Goal: Information Seeking & Learning: Learn about a topic

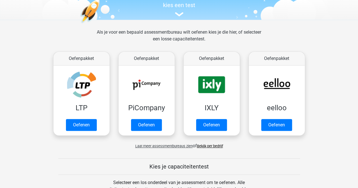
scroll to position [64, 0]
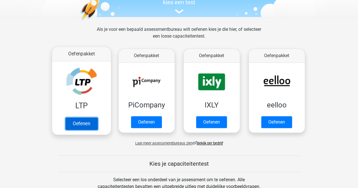
click at [85, 123] on link "Oefenen" at bounding box center [81, 124] width 32 height 12
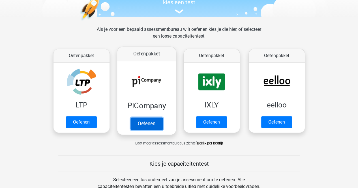
click at [154, 119] on link "Oefenen" at bounding box center [146, 124] width 32 height 12
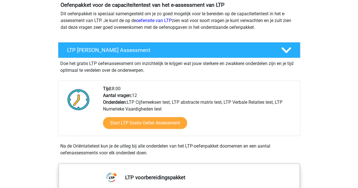
scroll to position [66, 0]
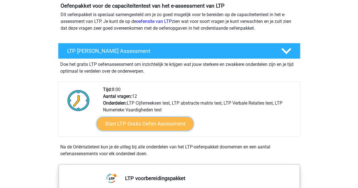
click at [142, 123] on link "Start LTP Gratis Oefen Assessment" at bounding box center [145, 124] width 97 height 14
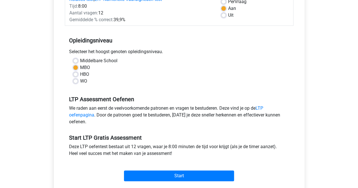
scroll to position [90, 0]
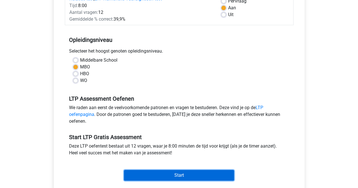
click at [176, 174] on input "Start" at bounding box center [179, 175] width 110 height 11
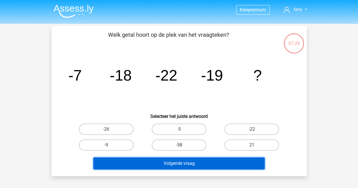
click at [221, 160] on button "Volgende vraag" at bounding box center [179, 164] width 171 height 12
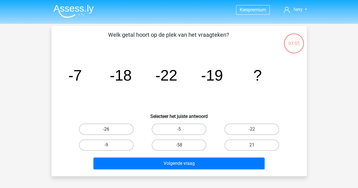
click at [113, 124] on label "-26" at bounding box center [106, 129] width 55 height 11
click at [110, 129] on input "-26" at bounding box center [108, 131] width 4 height 4
radio input "true"
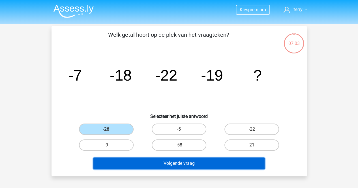
click at [182, 166] on button "Volgende vraag" at bounding box center [179, 164] width 171 height 12
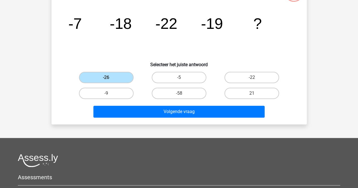
scroll to position [46, 0]
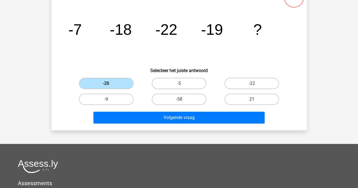
click at [108, 80] on label "-26" at bounding box center [106, 83] width 55 height 11
click at [108, 84] on input "-26" at bounding box center [108, 86] width 4 height 4
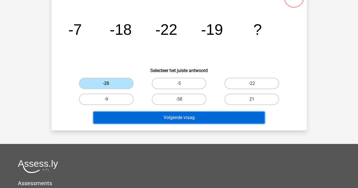
click at [174, 113] on button "Volgende vraag" at bounding box center [179, 118] width 171 height 12
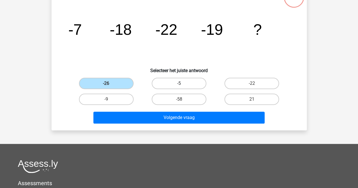
click at [179, 82] on label "-5" at bounding box center [179, 83] width 55 height 11
click at [179, 84] on input "-5" at bounding box center [181, 86] width 4 height 4
radio input "true"
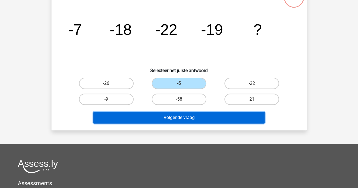
click at [177, 120] on button "Volgende vraag" at bounding box center [179, 118] width 171 height 12
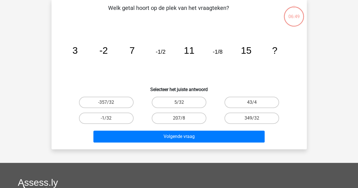
scroll to position [26, 0]
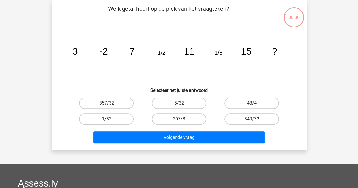
click at [110, 118] on label "-1/32" at bounding box center [106, 119] width 55 height 11
click at [110, 119] on input "-1/32" at bounding box center [108, 121] width 4 height 4
radio input "true"
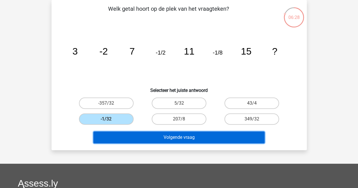
click at [185, 136] on button "Volgende vraag" at bounding box center [179, 138] width 171 height 12
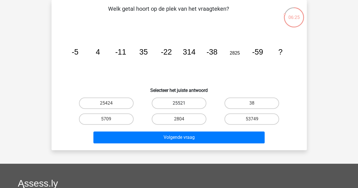
click at [184, 102] on label "25521" at bounding box center [179, 103] width 55 height 11
click at [183, 103] on input "25521" at bounding box center [181, 105] width 4 height 4
radio input "true"
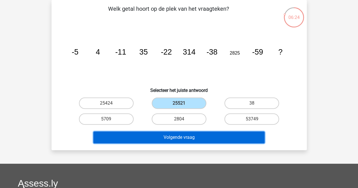
click at [184, 135] on button "Volgende vraag" at bounding box center [179, 138] width 171 height 12
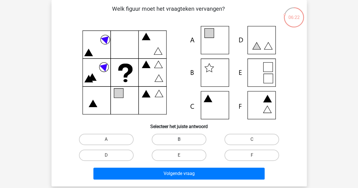
click at [187, 137] on label "B" at bounding box center [179, 139] width 55 height 11
click at [183, 140] on input "B" at bounding box center [181, 142] width 4 height 4
radio input "true"
click at [187, 137] on label "B" at bounding box center [179, 139] width 55 height 11
click at [183, 140] on input "B" at bounding box center [181, 142] width 4 height 4
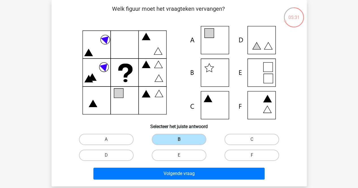
click at [267, 67] on icon at bounding box center [179, 73] width 228 height 94
click at [190, 153] on label "E" at bounding box center [179, 155] width 55 height 11
click at [183, 156] on input "E" at bounding box center [181, 158] width 4 height 4
radio input "true"
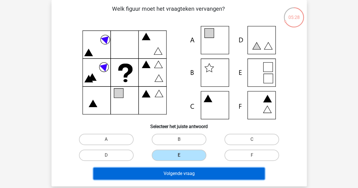
click at [185, 175] on button "Volgende vraag" at bounding box center [179, 174] width 171 height 12
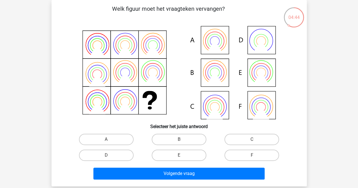
click at [110, 140] on input "A" at bounding box center [108, 142] width 4 height 4
radio input "true"
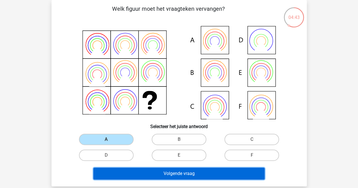
click at [164, 173] on button "Volgende vraag" at bounding box center [179, 174] width 171 height 12
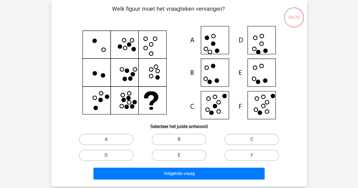
click at [193, 154] on label "E" at bounding box center [179, 155] width 55 height 11
click at [183, 156] on input "E" at bounding box center [181, 158] width 4 height 4
radio input "true"
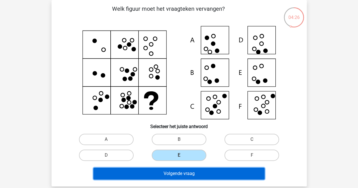
click at [190, 175] on button "Volgende vraag" at bounding box center [179, 174] width 171 height 12
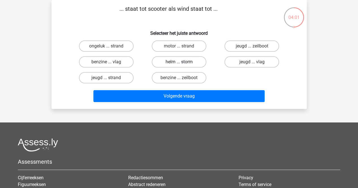
click at [184, 63] on label "helm ... storm" at bounding box center [179, 61] width 55 height 11
click at [183, 63] on input "helm ... storm" at bounding box center [181, 64] width 4 height 4
radio input "true"
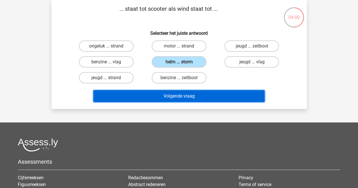
click at [187, 96] on button "Volgende vraag" at bounding box center [179, 96] width 171 height 12
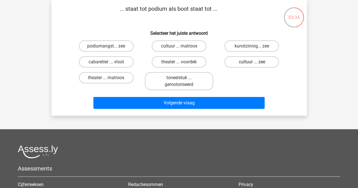
click at [252, 62] on label "cultuur ... zee" at bounding box center [252, 61] width 55 height 11
click at [252, 62] on input "cultuur ... zee" at bounding box center [254, 64] width 4 height 4
radio input "true"
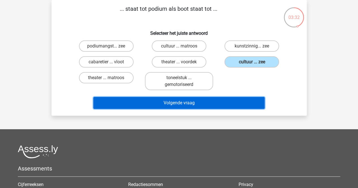
click at [195, 100] on button "Volgende vraag" at bounding box center [179, 103] width 171 height 12
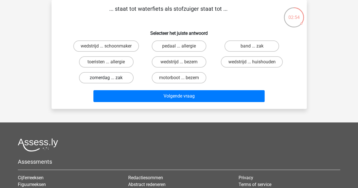
click at [102, 77] on label "zomerdag ... zak" at bounding box center [106, 77] width 55 height 11
click at [106, 78] on input "zomerdag ... zak" at bounding box center [108, 80] width 4 height 4
radio input "true"
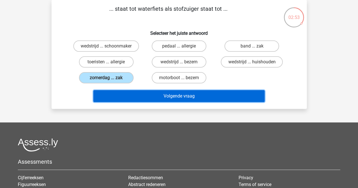
click at [169, 96] on button "Volgende vraag" at bounding box center [179, 96] width 171 height 12
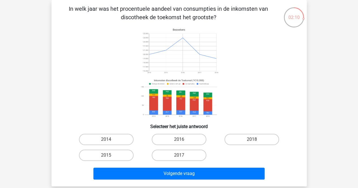
click at [108, 141] on input "2014" at bounding box center [108, 142] width 4 height 4
radio input "true"
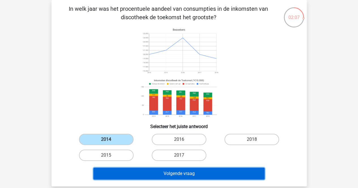
click at [170, 171] on button "Volgende vraag" at bounding box center [179, 174] width 171 height 12
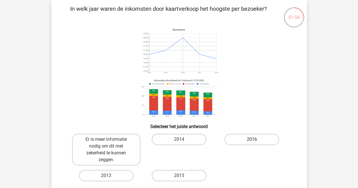
click at [241, 140] on label "2016" at bounding box center [252, 139] width 55 height 11
click at [252, 140] on input "2016" at bounding box center [254, 142] width 4 height 4
radio input "true"
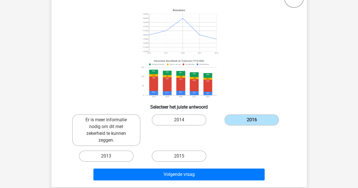
scroll to position [49, 0]
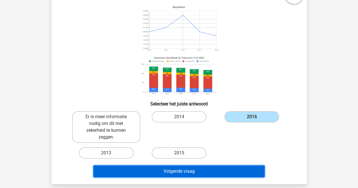
click at [220, 169] on button "Volgende vraag" at bounding box center [179, 172] width 171 height 12
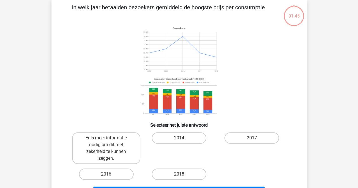
scroll to position [26, 0]
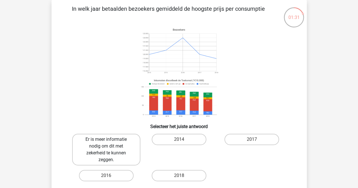
click at [101, 160] on label "Er is meer informatie nodig om dit met zekerheid te kunnen zeggen." at bounding box center [106, 150] width 68 height 32
click at [106, 143] on input "Er is meer informatie nodig om dit met zekerheid te kunnen zeggen." at bounding box center [108, 142] width 4 height 4
radio input "true"
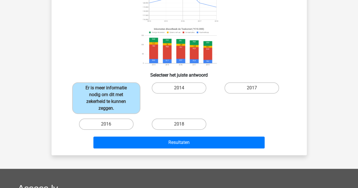
scroll to position [84, 0]
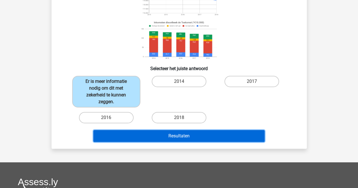
click at [190, 132] on button "Resultaten" at bounding box center [179, 136] width 171 height 12
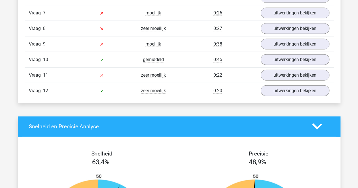
scroll to position [730, 0]
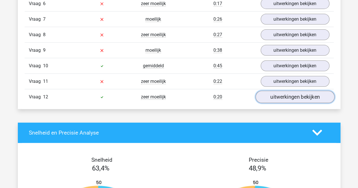
click at [309, 91] on link "uitwerkingen bekijken" at bounding box center [295, 97] width 79 height 12
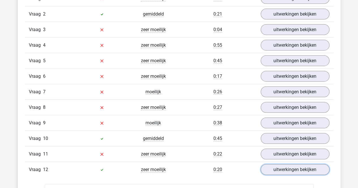
scroll to position [631, 0]
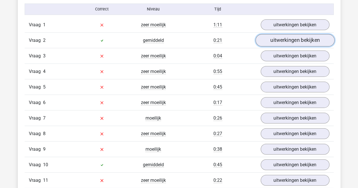
click at [307, 40] on link "uitwerkingen bekijken" at bounding box center [295, 40] width 79 height 12
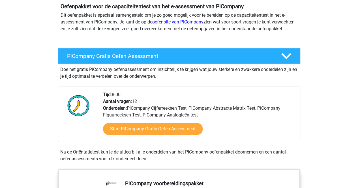
scroll to position [77, 0]
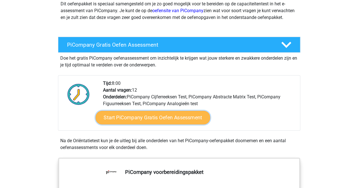
click at [160, 121] on link "Start PiCompany Gratis Oefen Assessment" at bounding box center [152, 118] width 115 height 14
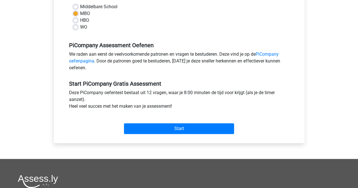
scroll to position [147, 0]
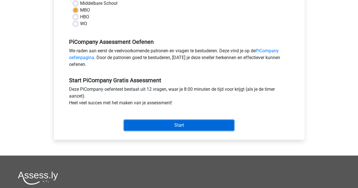
click at [188, 131] on input "Start" at bounding box center [179, 125] width 110 height 11
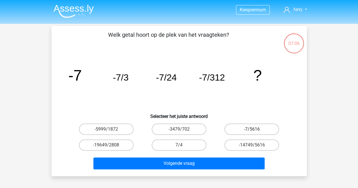
click at [262, 130] on label "-7/5616" at bounding box center [252, 129] width 55 height 11
click at [256, 130] on input "-7/5616" at bounding box center [254, 131] width 4 height 4
radio input "true"
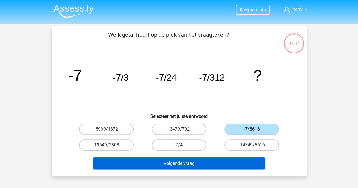
click at [220, 160] on button "Volgende vraag" at bounding box center [179, 164] width 171 height 12
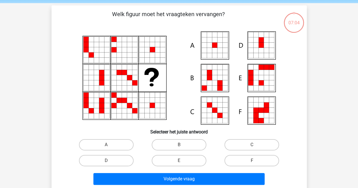
scroll to position [26, 0]
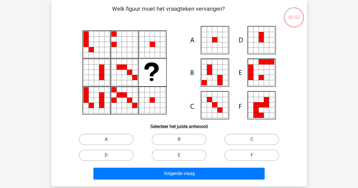
click at [113, 136] on label "A" at bounding box center [106, 139] width 55 height 11
click at [110, 140] on input "A" at bounding box center [108, 142] width 4 height 4
radio input "true"
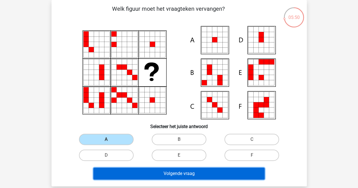
click at [187, 169] on button "Volgende vraag" at bounding box center [179, 174] width 171 height 12
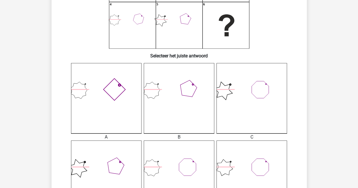
scroll to position [97, 0]
click at [110, 98] on icon at bounding box center [106, 98] width 71 height 71
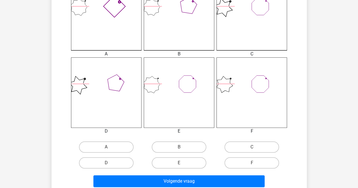
scroll to position [186, 0]
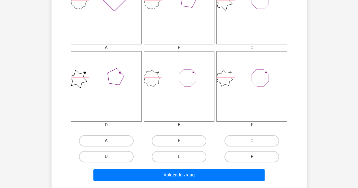
click at [126, 144] on label "A" at bounding box center [106, 140] width 55 height 11
click at [110, 144] on input "A" at bounding box center [108, 143] width 4 height 4
radio input "true"
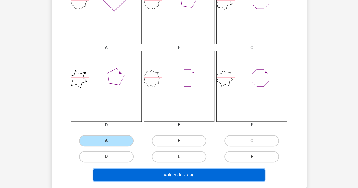
click at [217, 176] on button "Volgende vraag" at bounding box center [179, 175] width 171 height 12
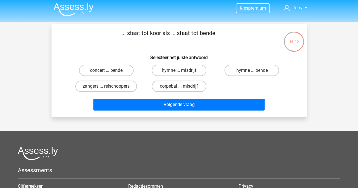
scroll to position [0, 0]
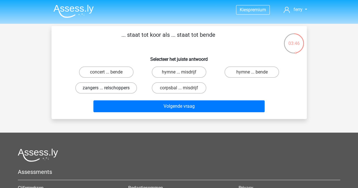
click at [120, 87] on label "zangers ... relschoppers" at bounding box center [106, 87] width 62 height 11
click at [110, 88] on input "zangers ... relschoppers" at bounding box center [108, 90] width 4 height 4
radio input "true"
click at [180, 88] on input "corpsbal ... misdrijf" at bounding box center [181, 90] width 4 height 4
radio input "true"
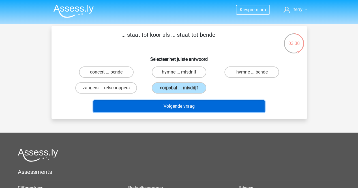
click at [186, 106] on button "Volgende vraag" at bounding box center [179, 107] width 171 height 12
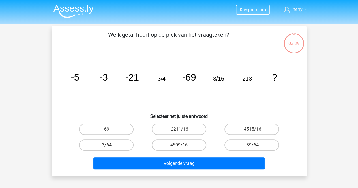
scroll to position [26, 0]
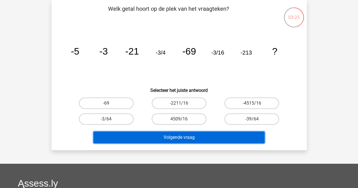
click at [185, 137] on button "Volgende vraag" at bounding box center [179, 138] width 171 height 12
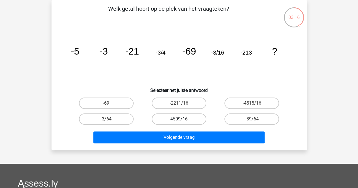
click at [182, 118] on label "4509/16" at bounding box center [179, 119] width 55 height 11
click at [182, 119] on input "4509/16" at bounding box center [181, 121] width 4 height 4
radio input "true"
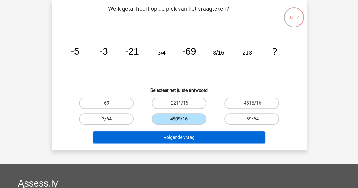
click at [179, 135] on button "Volgende vraag" at bounding box center [179, 138] width 171 height 12
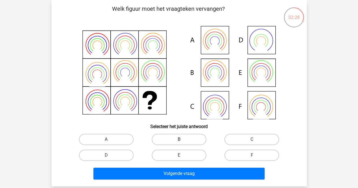
click at [177, 140] on label "B" at bounding box center [179, 139] width 55 height 11
click at [179, 140] on input "B" at bounding box center [181, 142] width 4 height 4
radio input "true"
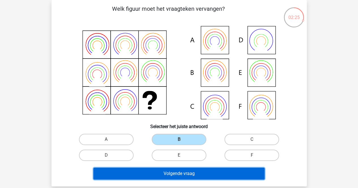
click at [184, 173] on button "Volgende vraag" at bounding box center [179, 174] width 171 height 12
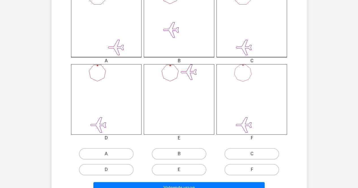
scroll to position [174, 0]
click at [261, 168] on label "F" at bounding box center [252, 169] width 55 height 11
click at [256, 170] on input "F" at bounding box center [254, 172] width 4 height 4
radio input "true"
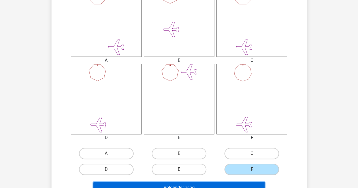
click at [257, 185] on button "Volgende vraag" at bounding box center [179, 188] width 171 height 12
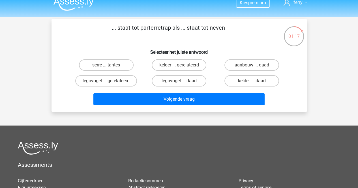
scroll to position [7, 0]
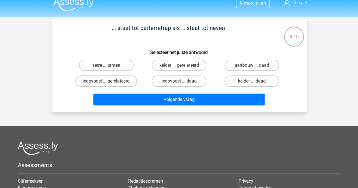
click at [109, 64] on label "serre ... tantes" at bounding box center [106, 65] width 55 height 11
click at [109, 65] on input "serre ... tantes" at bounding box center [108, 67] width 4 height 4
radio input "true"
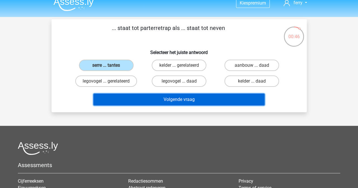
click at [128, 98] on button "Volgende vraag" at bounding box center [179, 100] width 171 height 12
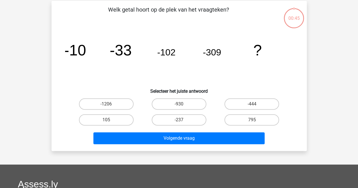
scroll to position [26, 0]
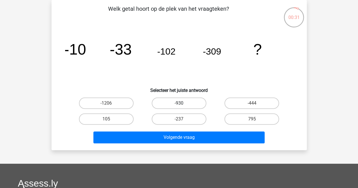
click at [183, 103] on label "-930" at bounding box center [179, 103] width 55 height 11
click at [183, 103] on input "-930" at bounding box center [181, 105] width 4 height 4
radio input "true"
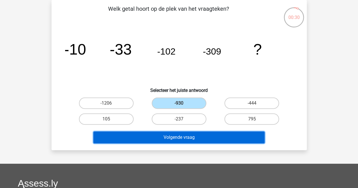
click at [183, 136] on button "Volgende vraag" at bounding box center [179, 138] width 171 height 12
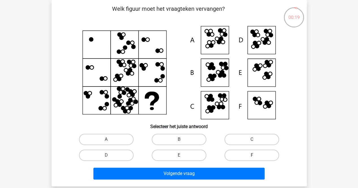
click at [256, 153] on label "F" at bounding box center [252, 155] width 55 height 11
click at [256, 156] on input "F" at bounding box center [254, 158] width 4 height 4
radio input "true"
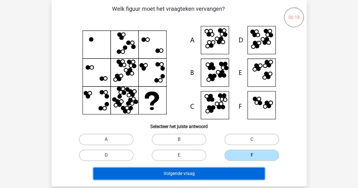
click at [237, 173] on button "Volgende vraag" at bounding box center [179, 174] width 171 height 12
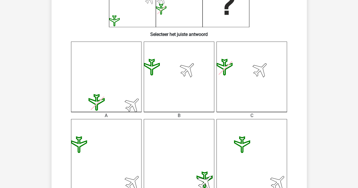
scroll to position [112, 0]
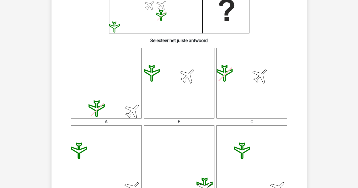
drag, startPoint x: 358, startPoint y: 85, endPoint x: 357, endPoint y: 127, distance: 41.4
click at [357, 127] on div "Kies premium ferry [EMAIL_ADDRESS][DOMAIN_NAME]" at bounding box center [179, 157] width 358 height 538
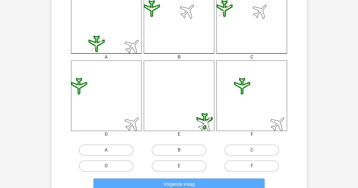
scroll to position [177, 0]
click at [254, 152] on input "C" at bounding box center [254, 152] width 4 height 4
radio input "true"
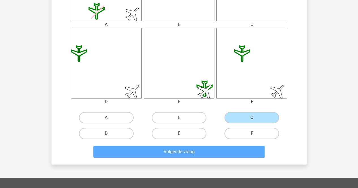
scroll to position [215, 0]
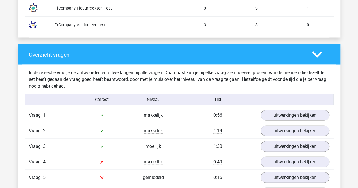
scroll to position [548, 0]
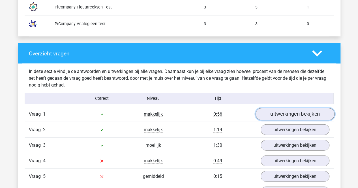
click at [313, 114] on link "uitwerkingen bekijken" at bounding box center [295, 114] width 79 height 12
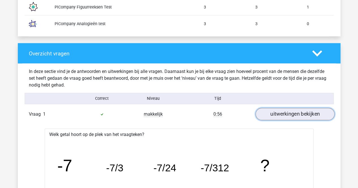
scroll to position [551, 0]
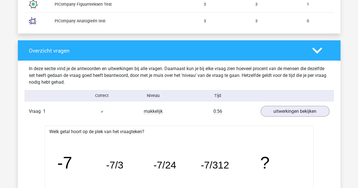
click at [319, 49] on polygon at bounding box center [318, 51] width 10 height 6
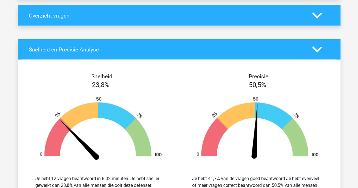
scroll to position [586, 0]
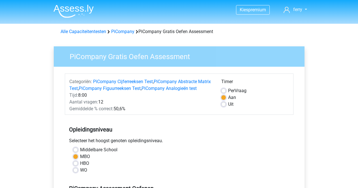
scroll to position [147, 0]
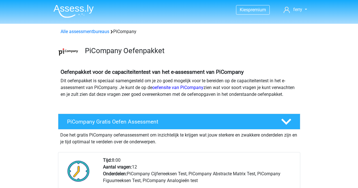
scroll to position [77, 0]
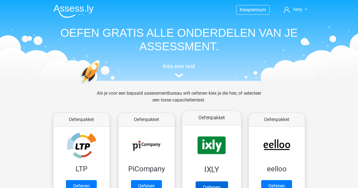
scroll to position [64, 0]
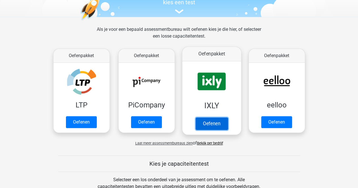
click at [217, 122] on link "Oefenen" at bounding box center [212, 124] width 32 height 12
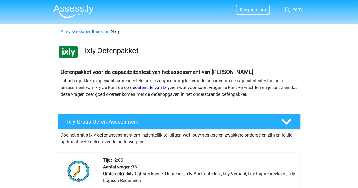
click at [288, 120] on icon at bounding box center [287, 122] width 10 height 10
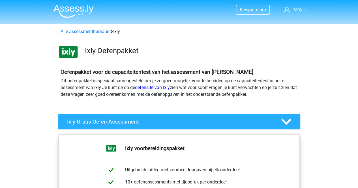
click at [288, 120] on icon at bounding box center [287, 122] width 10 height 10
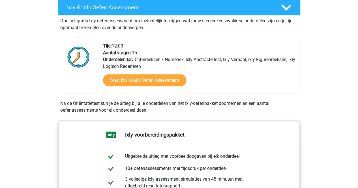
scroll to position [90, 0]
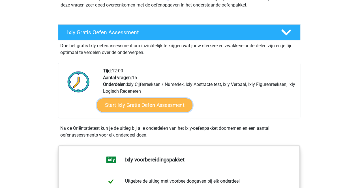
click at [160, 103] on link "Start Ixly Gratis Oefen Assessment" at bounding box center [145, 106] width 96 height 14
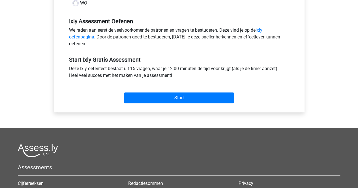
scroll to position [168, 0]
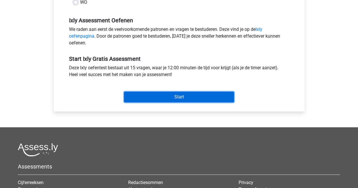
click at [186, 97] on input "Start" at bounding box center [179, 97] width 110 height 11
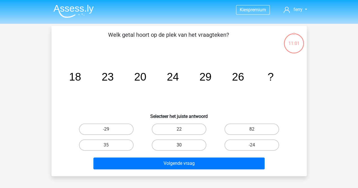
click at [183, 145] on label "30" at bounding box center [179, 145] width 55 height 11
click at [183, 145] on input "30" at bounding box center [181, 147] width 4 height 4
radio input "true"
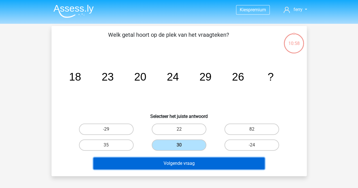
click at [172, 161] on button "Volgende vraag" at bounding box center [179, 164] width 171 height 12
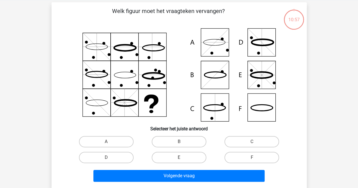
scroll to position [26, 0]
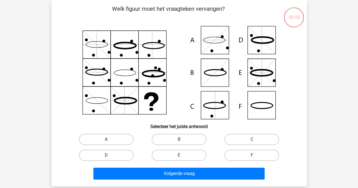
click at [121, 139] on label "A" at bounding box center [106, 139] width 55 height 11
click at [110, 140] on input "A" at bounding box center [108, 142] width 4 height 4
radio input "true"
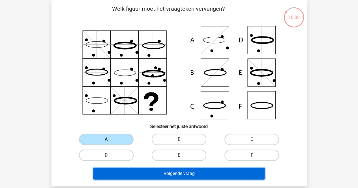
click at [180, 172] on button "Volgende vraag" at bounding box center [179, 174] width 171 height 12
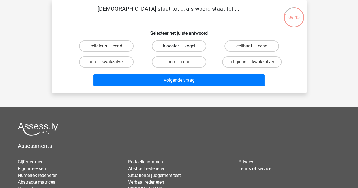
click at [177, 46] on label "klooster ... vogel" at bounding box center [179, 46] width 55 height 11
click at [179, 46] on input "klooster ... vogel" at bounding box center [181, 48] width 4 height 4
radio input "true"
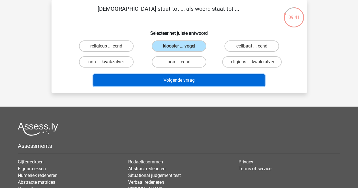
click at [180, 79] on button "Volgende vraag" at bounding box center [179, 81] width 171 height 12
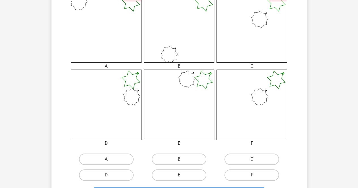
scroll to position [168, 0]
click at [252, 160] on input "C" at bounding box center [254, 161] width 4 height 4
radio input "true"
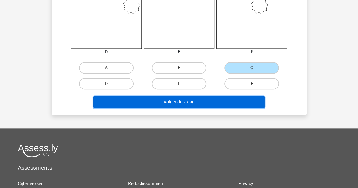
click at [239, 101] on button "Volgende vraag" at bounding box center [179, 102] width 171 height 12
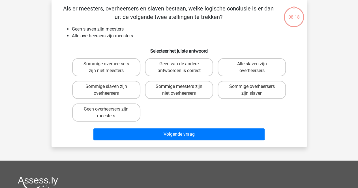
scroll to position [26, 0]
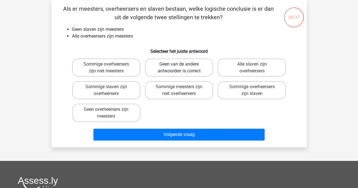
click at [184, 67] on label "Geen van de andere antwoorden is correct" at bounding box center [179, 68] width 68 height 18
click at [183, 67] on input "Geen van de andere antwoorden is correct" at bounding box center [181, 66] width 4 height 4
radio input "true"
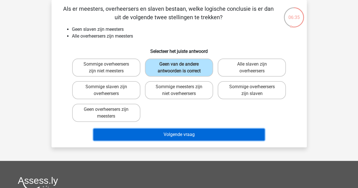
click at [182, 134] on button "Volgende vraag" at bounding box center [179, 135] width 171 height 12
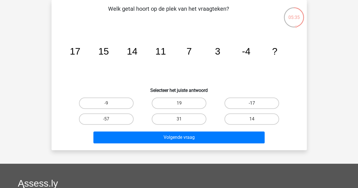
click at [256, 102] on label "-17" at bounding box center [252, 103] width 55 height 11
click at [256, 103] on input "-17" at bounding box center [254, 105] width 4 height 4
radio input "true"
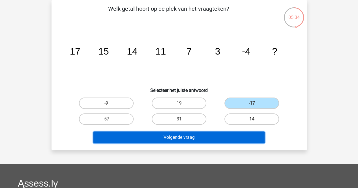
click at [192, 138] on button "Volgende vraag" at bounding box center [179, 138] width 171 height 12
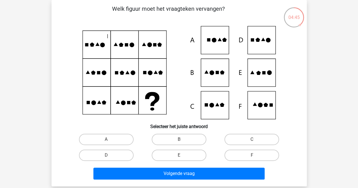
click at [109, 158] on input "D" at bounding box center [108, 158] width 4 height 4
radio input "true"
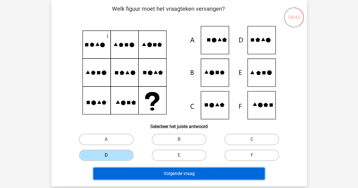
click at [171, 173] on button "Volgende vraag" at bounding box center [179, 174] width 171 height 12
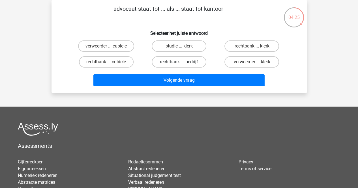
click at [182, 61] on label "rechtbank ... bedrijf" at bounding box center [179, 61] width 55 height 11
click at [182, 62] on input "rechtbank ... bedrijf" at bounding box center [181, 64] width 4 height 4
radio input "true"
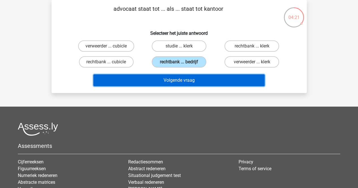
click at [176, 81] on button "Volgende vraag" at bounding box center [179, 81] width 171 height 12
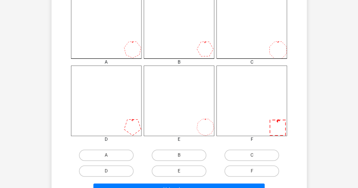
scroll to position [172, 0]
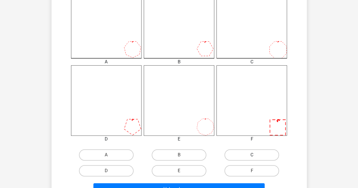
click at [257, 156] on label "C" at bounding box center [252, 155] width 55 height 11
click at [256, 156] on input "C" at bounding box center [254, 157] width 4 height 4
radio input "true"
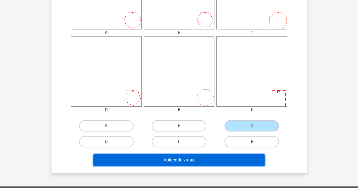
click at [247, 160] on button "Volgende vraag" at bounding box center [179, 160] width 171 height 12
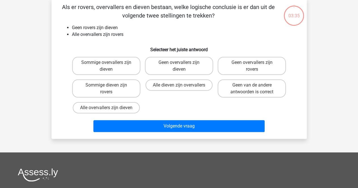
scroll to position [26, 0]
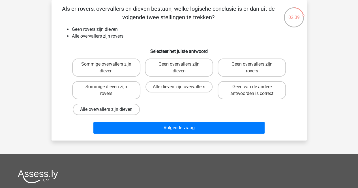
click at [104, 108] on label "Alle overvallers zijn dieven" at bounding box center [106, 109] width 67 height 11
click at [106, 110] on input "Alle overvallers zijn dieven" at bounding box center [108, 112] width 4 height 4
radio input "true"
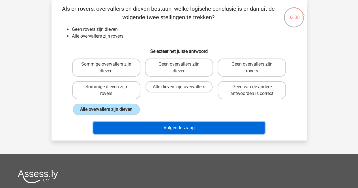
click at [184, 127] on button "Volgende vraag" at bounding box center [179, 128] width 171 height 12
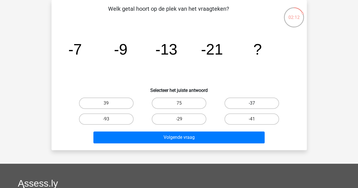
click at [260, 99] on label "-37" at bounding box center [252, 103] width 55 height 11
click at [256, 103] on input "-37" at bounding box center [254, 105] width 4 height 4
radio input "true"
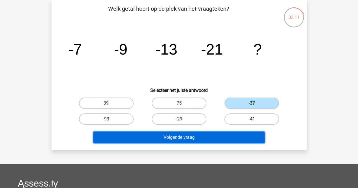
click at [191, 137] on button "Volgende vraag" at bounding box center [179, 138] width 171 height 12
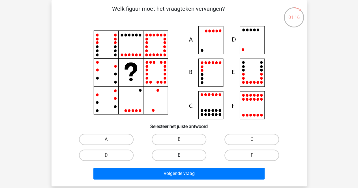
click at [175, 155] on label "E" at bounding box center [179, 155] width 55 height 11
click at [179, 156] on input "E" at bounding box center [181, 158] width 4 height 4
radio input "true"
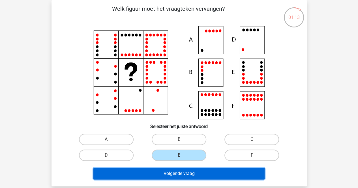
click at [192, 171] on button "Volgende vraag" at bounding box center [179, 174] width 171 height 12
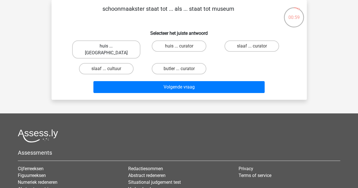
click at [119, 46] on label "huis ... louvre" at bounding box center [106, 50] width 68 height 18
click at [110, 46] on input "huis ... louvre" at bounding box center [108, 48] width 4 height 4
radio input "true"
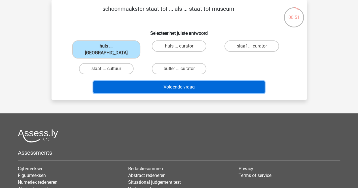
click at [198, 81] on button "Volgende vraag" at bounding box center [179, 87] width 171 height 12
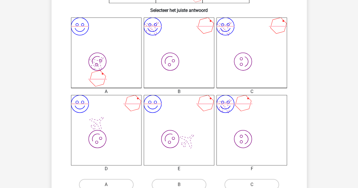
scroll to position [146, 0]
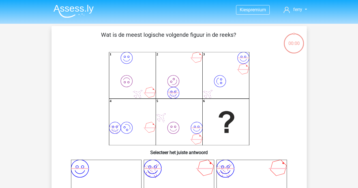
scroll to position [142, 0]
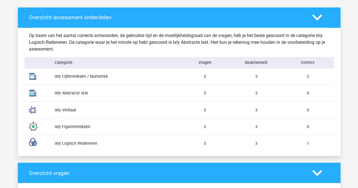
scroll to position [456, 0]
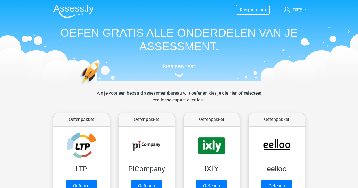
scroll to position [64, 0]
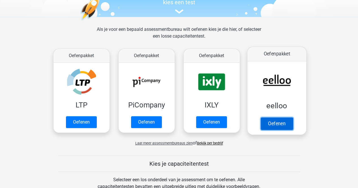
click at [273, 123] on link "Oefenen" at bounding box center [277, 124] width 32 height 12
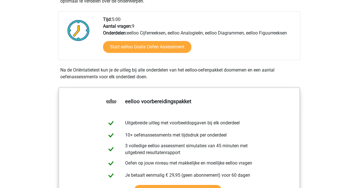
scroll to position [139, 0]
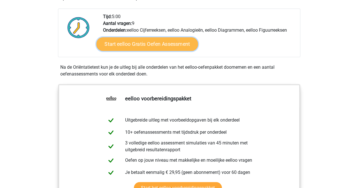
click at [173, 45] on link "Start eelloo Gratis Oefen Assessment" at bounding box center [147, 44] width 102 height 14
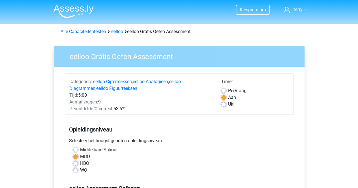
click at [228, 103] on label "Uit" at bounding box center [230, 104] width 5 height 7
click at [226, 103] on input "Uit" at bounding box center [224, 104] width 5 height 6
radio input "true"
drag, startPoint x: 358, startPoint y: 54, endPoint x: 361, endPoint y: 76, distance: 21.5
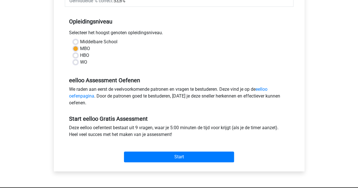
scroll to position [109, 0]
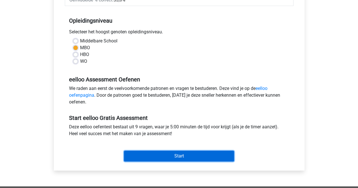
click at [196, 153] on input "Start" at bounding box center [179, 156] width 110 height 11
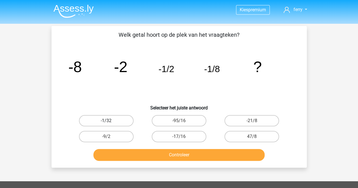
click at [118, 121] on label "-1/32" at bounding box center [106, 120] width 55 height 11
click at [110, 121] on input "-1/32" at bounding box center [108, 123] width 4 height 4
radio input "true"
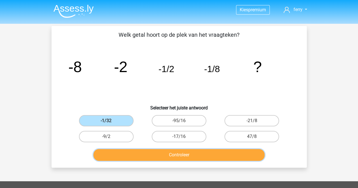
click at [176, 153] on button "Controleer" at bounding box center [179, 155] width 171 height 12
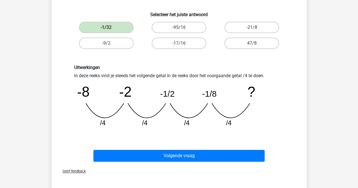
scroll to position [107, 0]
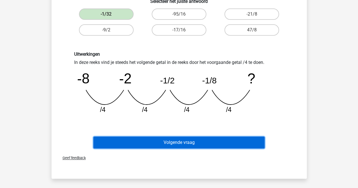
click at [186, 144] on button "Volgende vraag" at bounding box center [179, 143] width 171 height 12
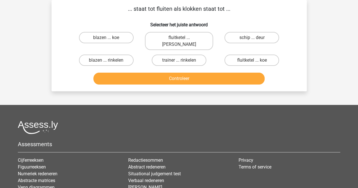
scroll to position [26, 0]
click at [184, 40] on label "fluitketel ... luiden" at bounding box center [179, 41] width 68 height 18
click at [183, 40] on input "fluitketel ... luiden" at bounding box center [181, 40] width 4 height 4
radio input "true"
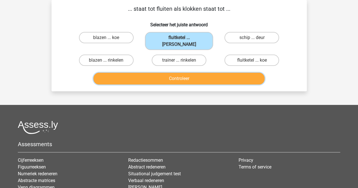
click at [183, 73] on button "Controleer" at bounding box center [179, 79] width 171 height 12
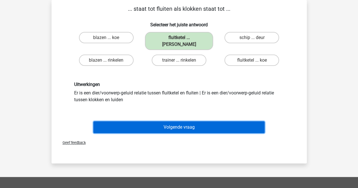
click at [192, 123] on button "Volgende vraag" at bounding box center [179, 128] width 171 height 12
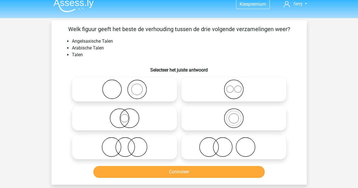
scroll to position [2, 0]
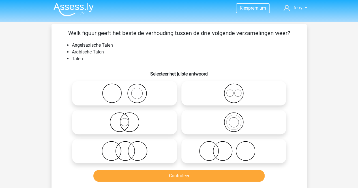
click at [254, 125] on icon at bounding box center [234, 122] width 100 height 20
click at [238, 120] on input "radio" at bounding box center [236, 118] width 4 height 4
radio input "true"
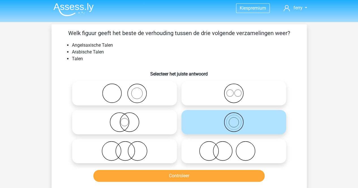
click at [230, 176] on button "Controleer" at bounding box center [179, 176] width 171 height 12
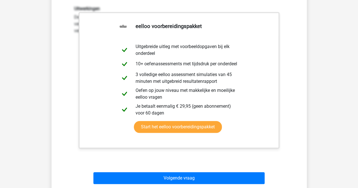
scroll to position [182, 0]
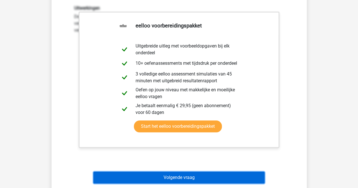
click at [232, 175] on button "Volgende vraag" at bounding box center [179, 178] width 171 height 12
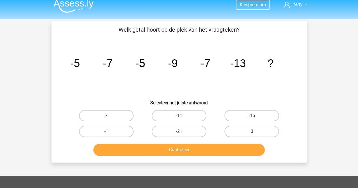
scroll to position [0, 0]
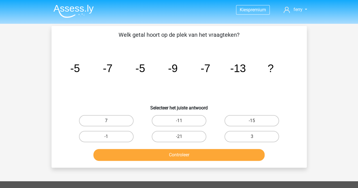
click at [111, 118] on label "7" at bounding box center [106, 120] width 55 height 11
click at [110, 121] on input "7" at bounding box center [108, 123] width 4 height 4
radio input "true"
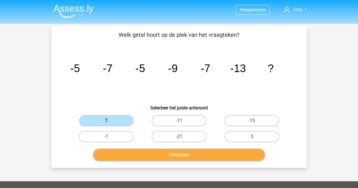
click at [174, 149] on button "Controleer" at bounding box center [179, 155] width 171 height 12
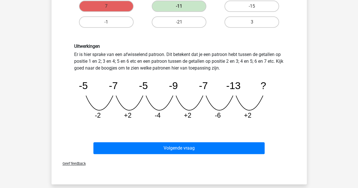
scroll to position [116, 0]
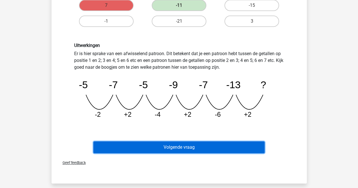
click at [197, 148] on button "Volgende vraag" at bounding box center [179, 148] width 171 height 12
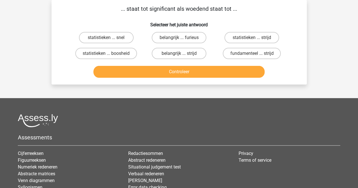
scroll to position [26, 0]
click at [114, 54] on label "statistieken ... boosheid" at bounding box center [106, 53] width 62 height 11
click at [110, 54] on input "statistieken ... boosheid" at bounding box center [108, 56] width 4 height 4
radio input "true"
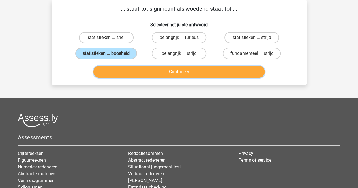
click at [188, 74] on button "Controleer" at bounding box center [179, 72] width 171 height 12
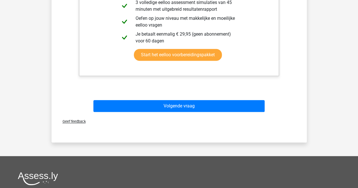
scroll to position [175, 0]
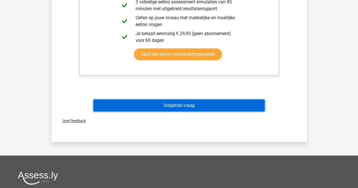
click at [188, 107] on button "Volgende vraag" at bounding box center [179, 106] width 171 height 12
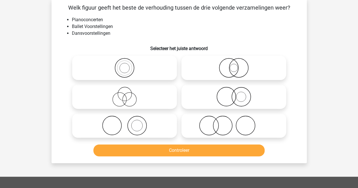
scroll to position [26, 0]
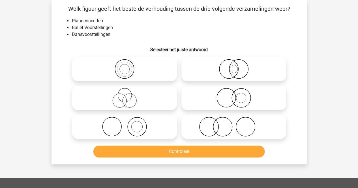
click at [148, 127] on icon at bounding box center [125, 127] width 100 height 20
click at [128, 124] on input "radio" at bounding box center [127, 122] width 4 height 4
radio input "true"
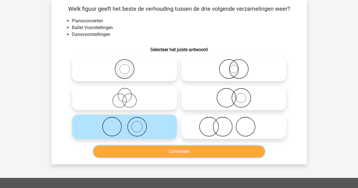
click at [174, 150] on button "Controleer" at bounding box center [179, 152] width 171 height 12
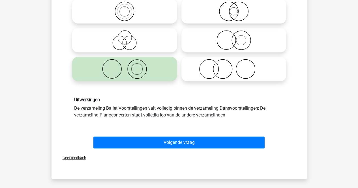
scroll to position [84, 0]
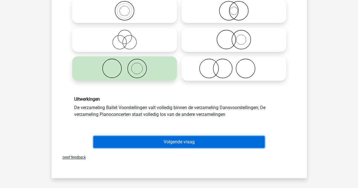
click at [219, 141] on button "Volgende vraag" at bounding box center [179, 142] width 171 height 12
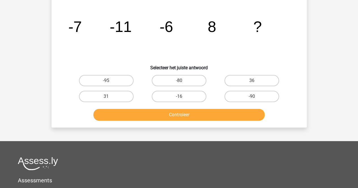
scroll to position [26, 0]
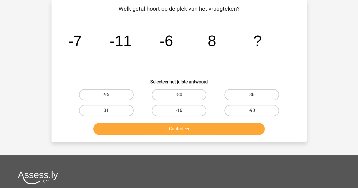
click at [259, 97] on label "36" at bounding box center [252, 94] width 55 height 11
click at [256, 97] on input "36" at bounding box center [254, 97] width 4 height 4
radio input "true"
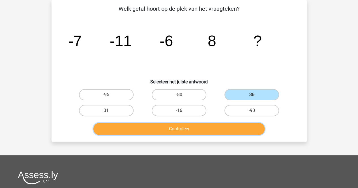
click at [213, 132] on button "Controleer" at bounding box center [179, 129] width 171 height 12
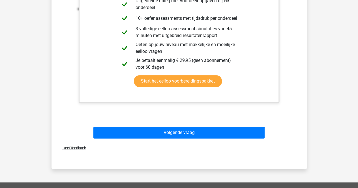
scroll to position [205, 0]
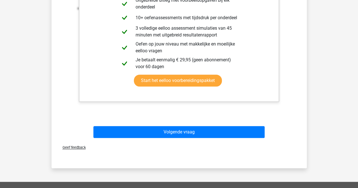
click at [288, 127] on div "Volgende vraag" at bounding box center [179, 133] width 219 height 14
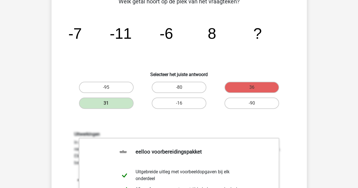
scroll to position [29, 0]
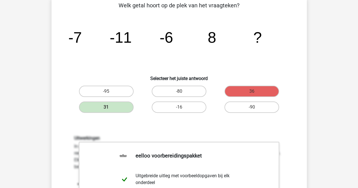
drag, startPoint x: 353, startPoint y: 27, endPoint x: 354, endPoint y: 33, distance: 6.5
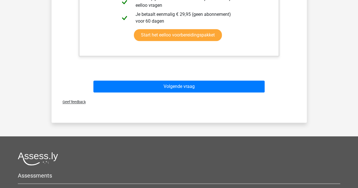
scroll to position [264, 0]
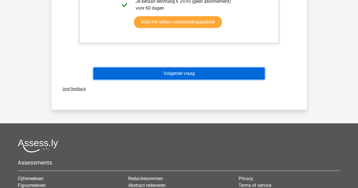
click at [219, 73] on button "Volgende vraag" at bounding box center [179, 74] width 171 height 12
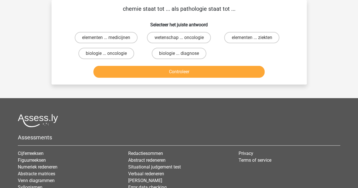
scroll to position [26, 0]
click at [194, 52] on label "biologie ... diagnose" at bounding box center [179, 53] width 55 height 11
click at [183, 54] on input "biologie ... diagnose" at bounding box center [181, 56] width 4 height 4
radio input "true"
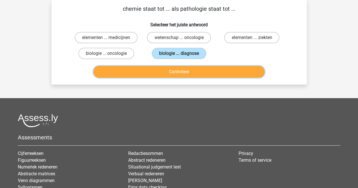
click at [198, 69] on button "Controleer" at bounding box center [179, 72] width 171 height 12
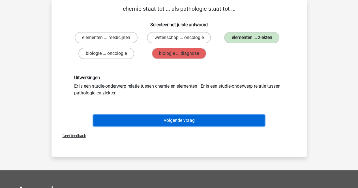
click at [180, 118] on button "Volgende vraag" at bounding box center [179, 121] width 171 height 12
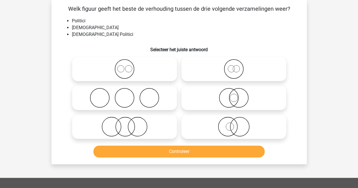
click at [125, 71] on icon at bounding box center [125, 69] width 100 height 20
click at [125, 66] on input "radio" at bounding box center [127, 65] width 4 height 4
radio input "true"
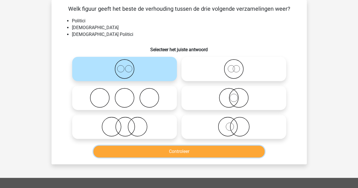
click at [170, 148] on button "Controleer" at bounding box center [179, 152] width 171 height 12
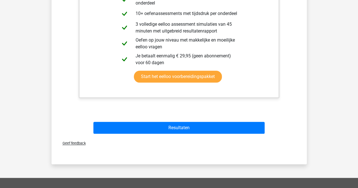
scroll to position [233, 0]
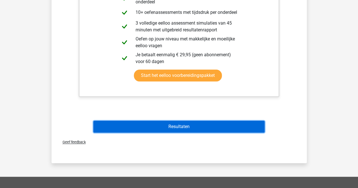
click at [198, 128] on button "Resultaten" at bounding box center [179, 127] width 171 height 12
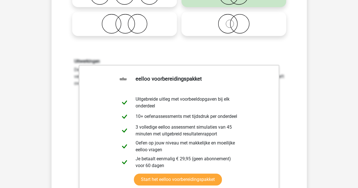
scroll to position [101, 0]
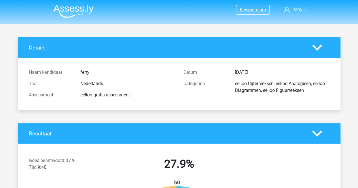
click at [245, 8] on span "Kies" at bounding box center [244, 9] width 9 height 5
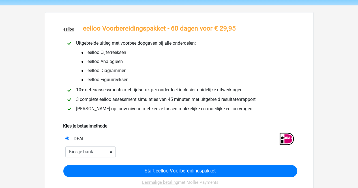
scroll to position [22, 0]
